Goal: Find specific page/section: Find specific page/section

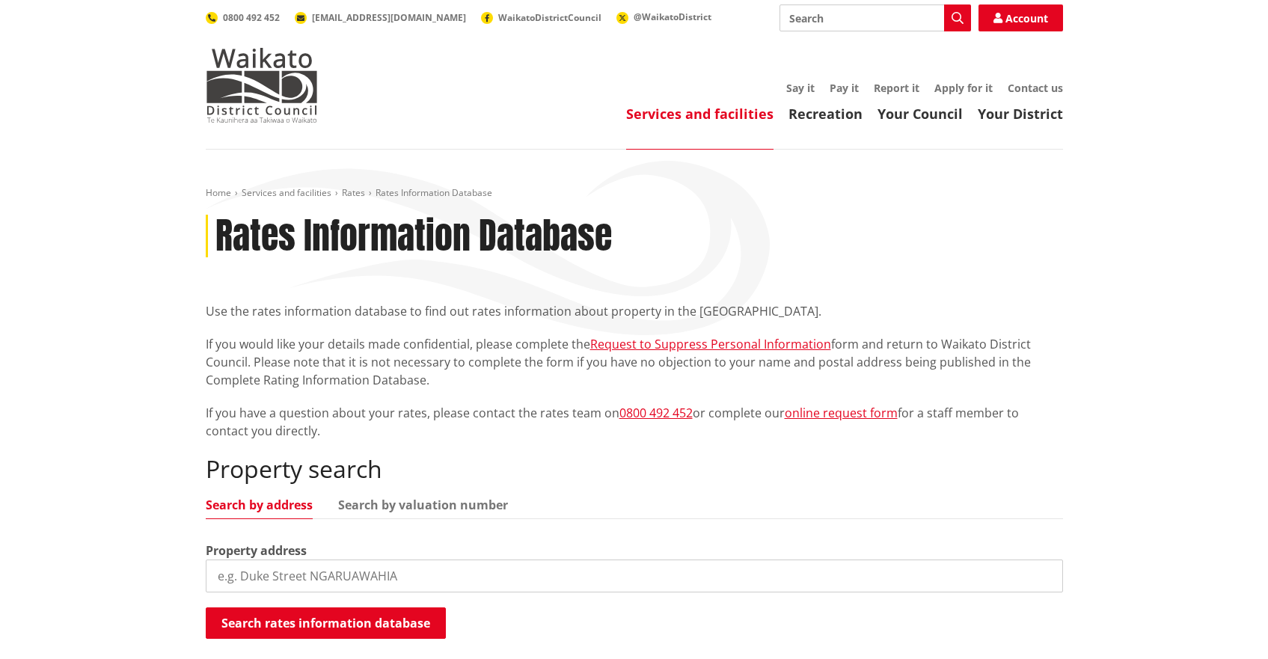
click at [367, 563] on input "search" at bounding box center [634, 576] width 857 height 33
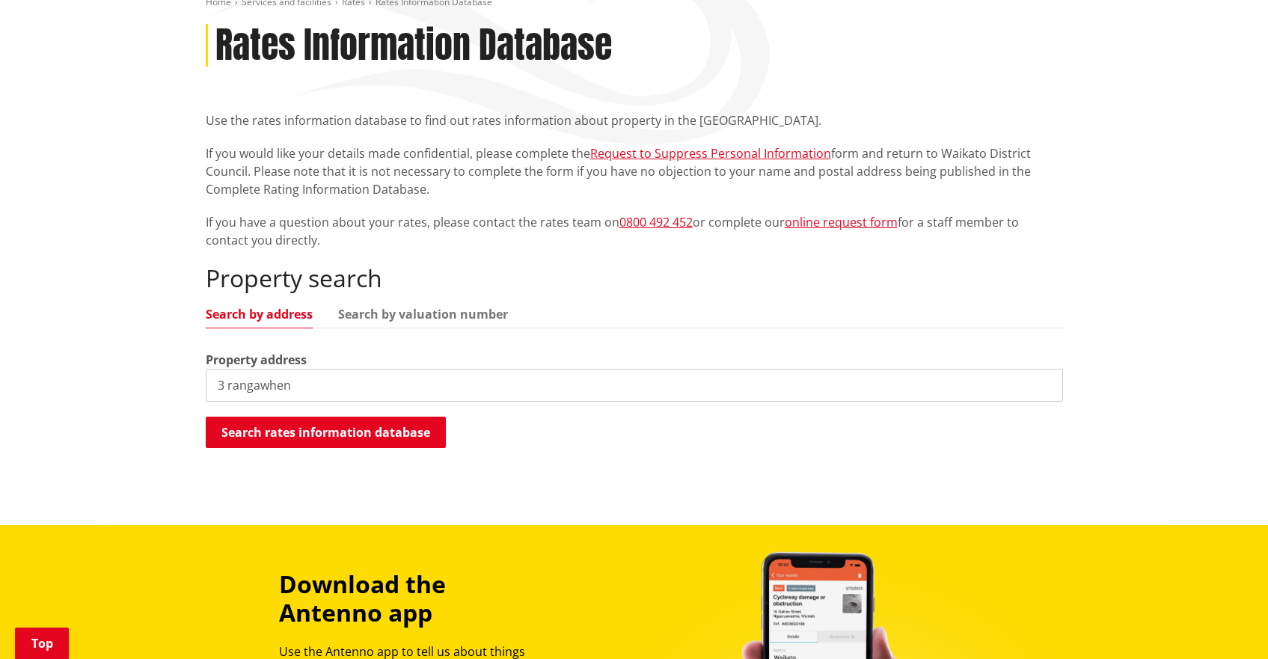
scroll to position [195, 0]
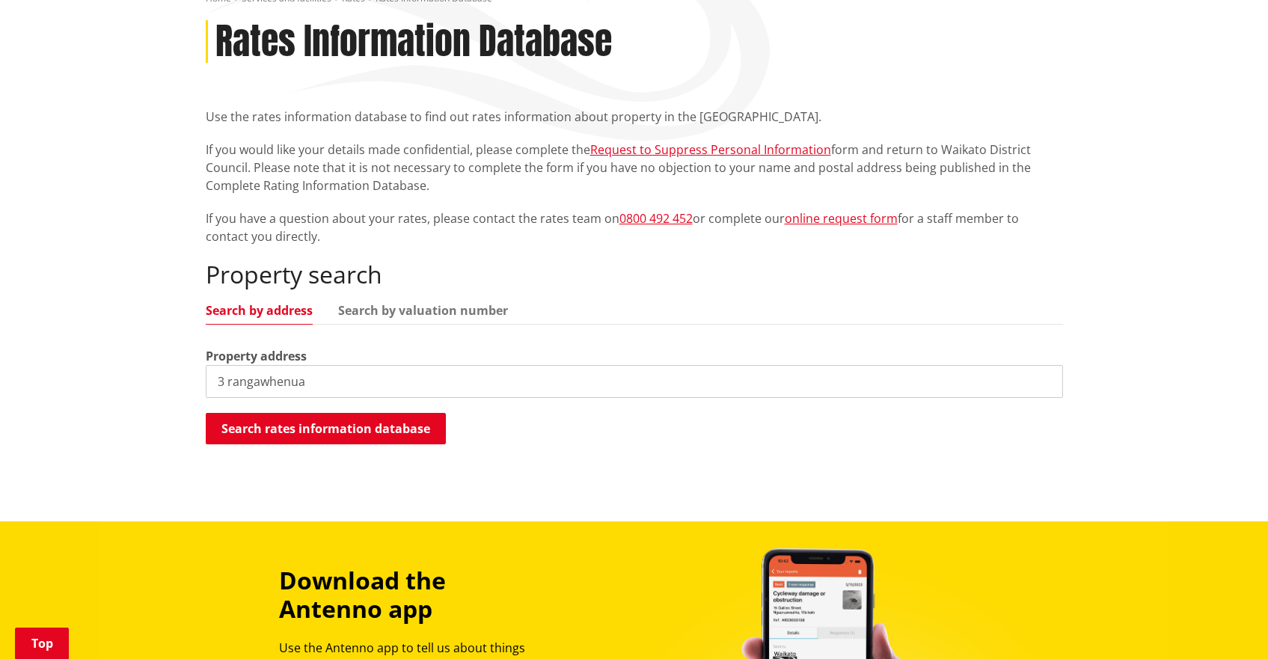
type input "3 rangawhenua"
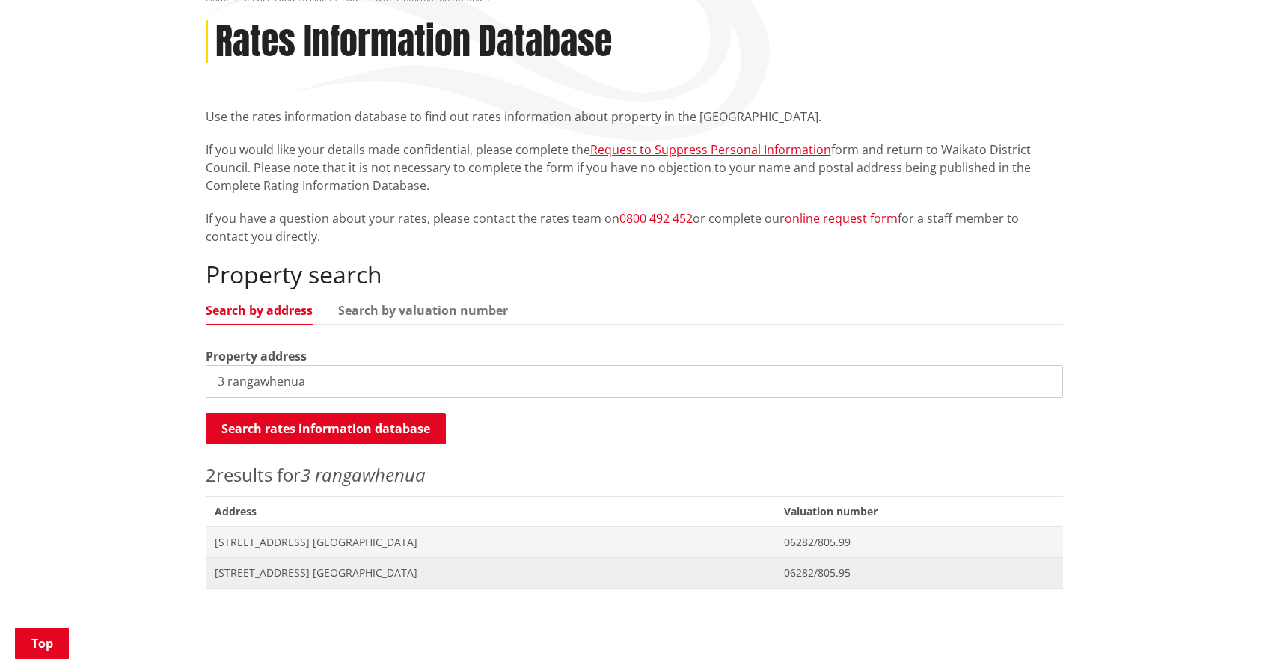
click at [381, 578] on span "[STREET_ADDRESS] [GEOGRAPHIC_DATA]" at bounding box center [490, 573] width 551 height 15
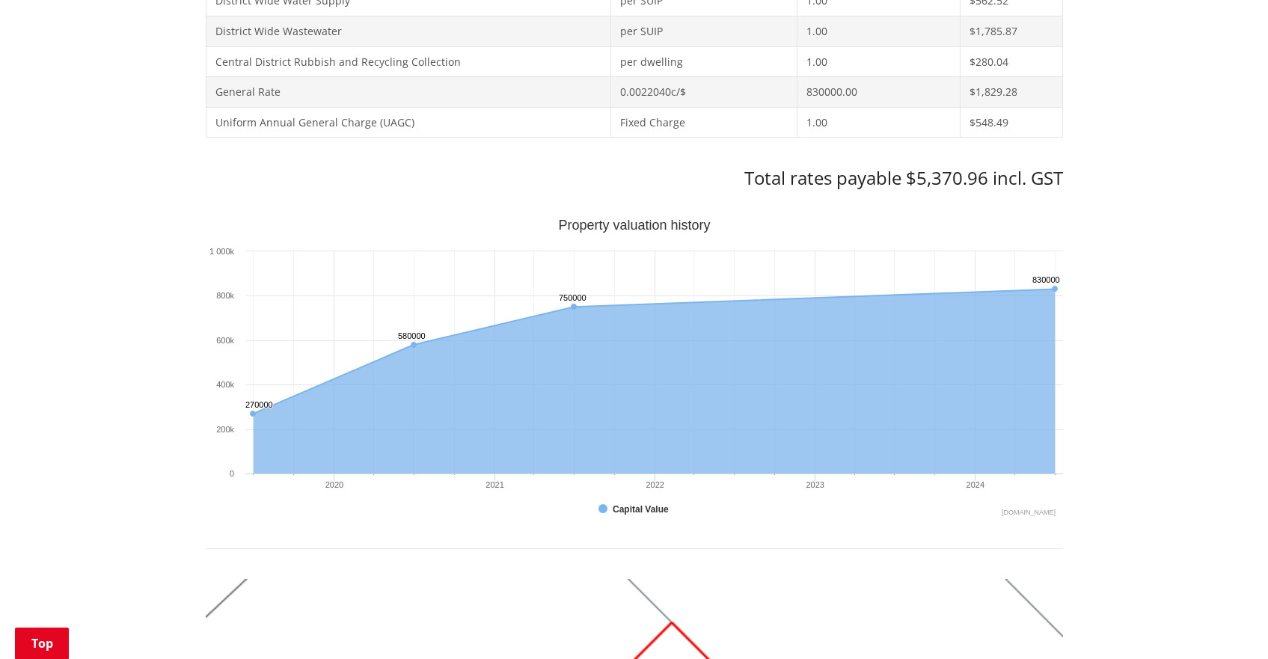
scroll to position [783, 0]
